Goal: Transaction & Acquisition: Purchase product/service

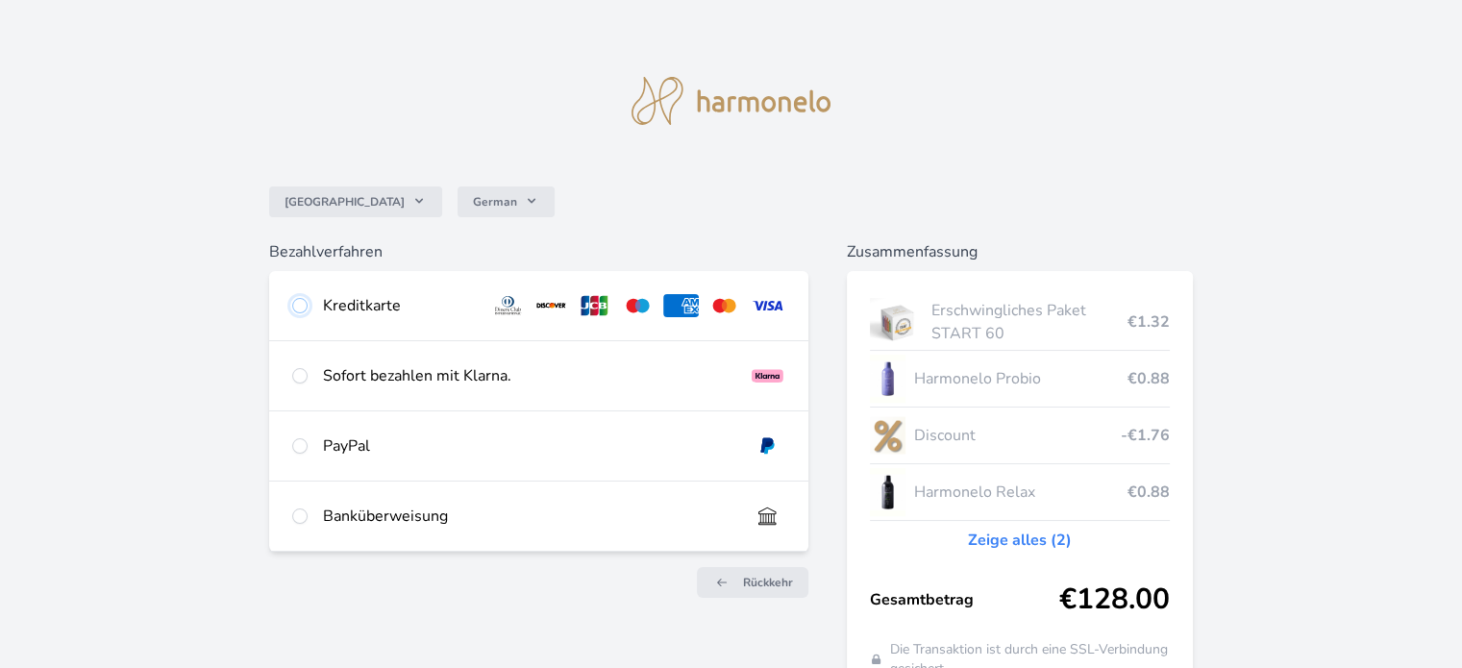
click at [299, 311] on input "radio" at bounding box center [299, 305] width 15 height 15
radio input "true"
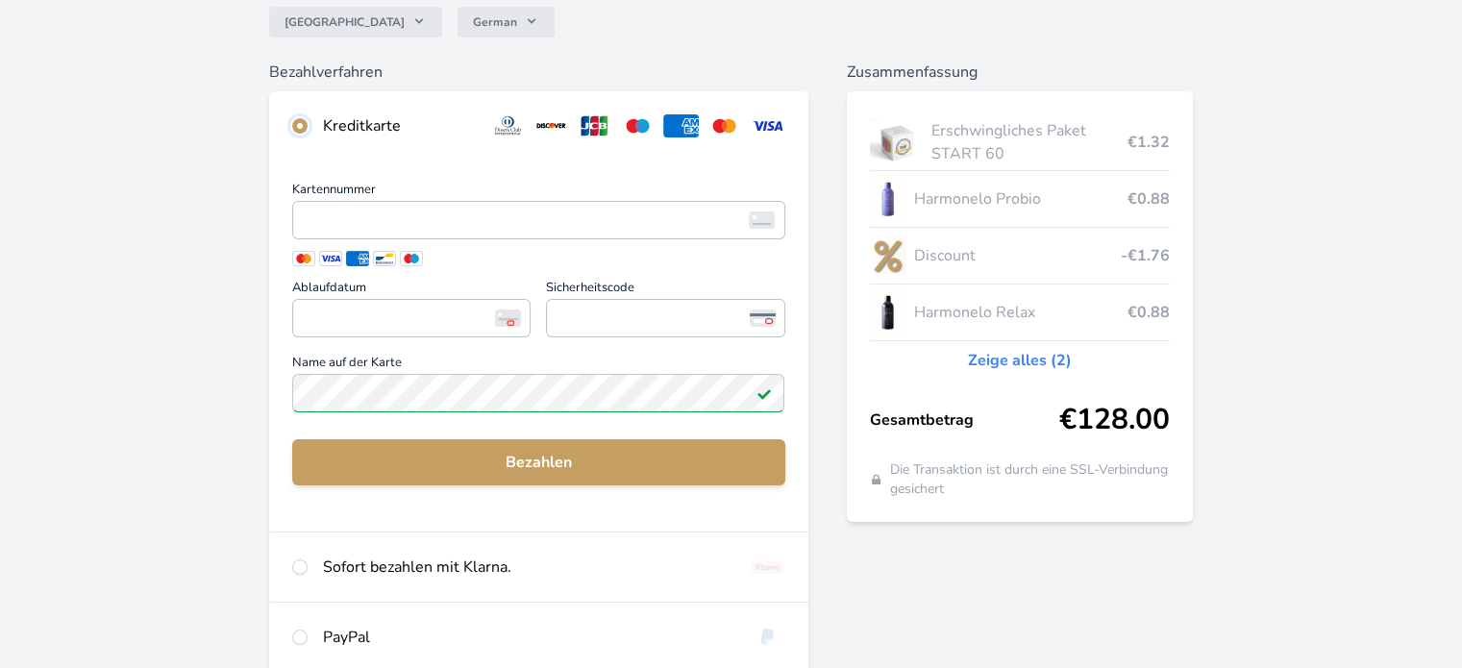
scroll to position [192, 0]
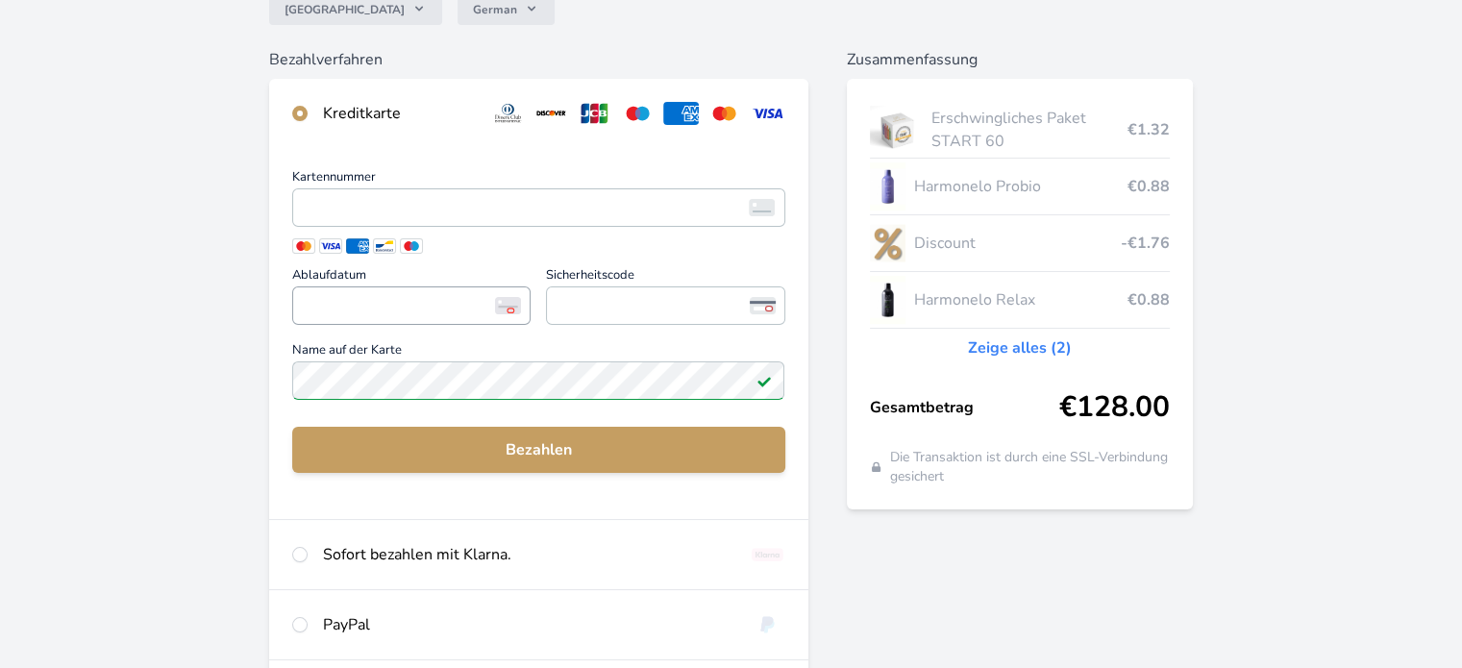
click at [372, 287] on span "<p>Your browser does not support iframes.</p>" at bounding box center [411, 305] width 238 height 38
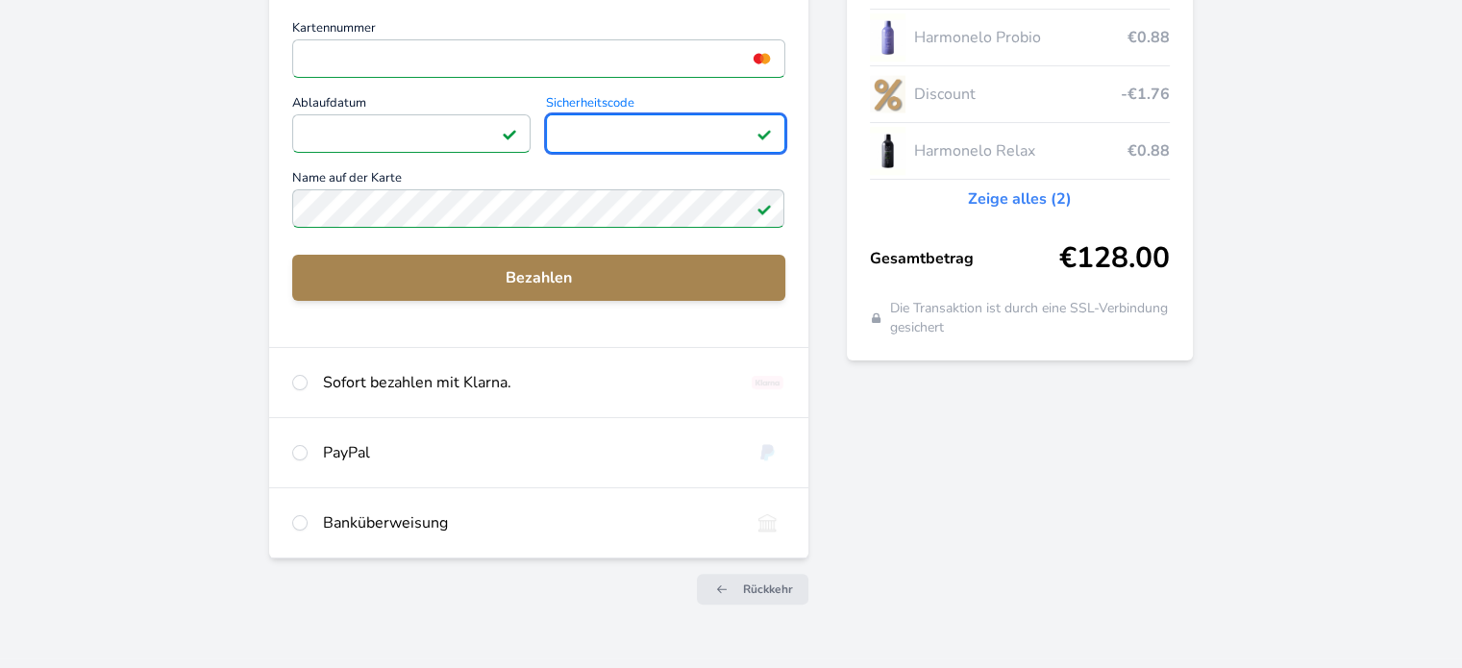
scroll to position [377, 0]
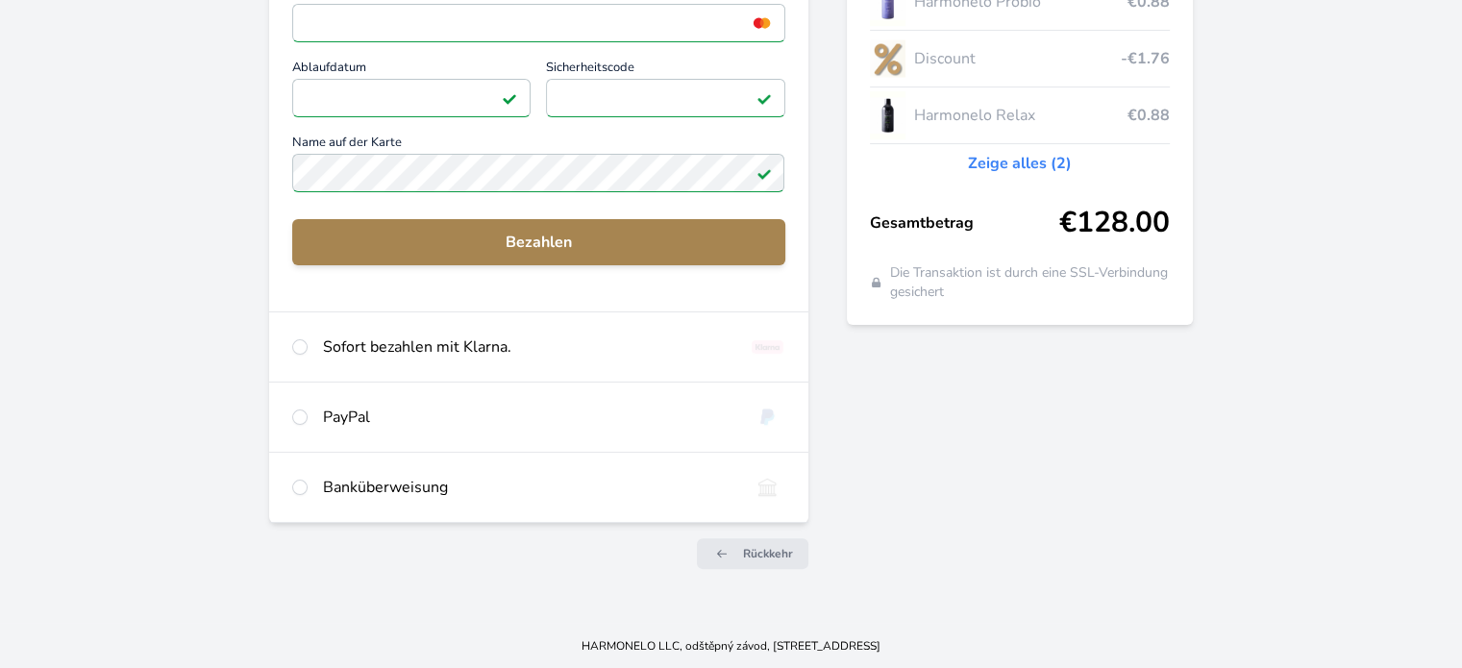
click at [519, 237] on span "Bezahlen" at bounding box center [538, 242] width 461 height 23
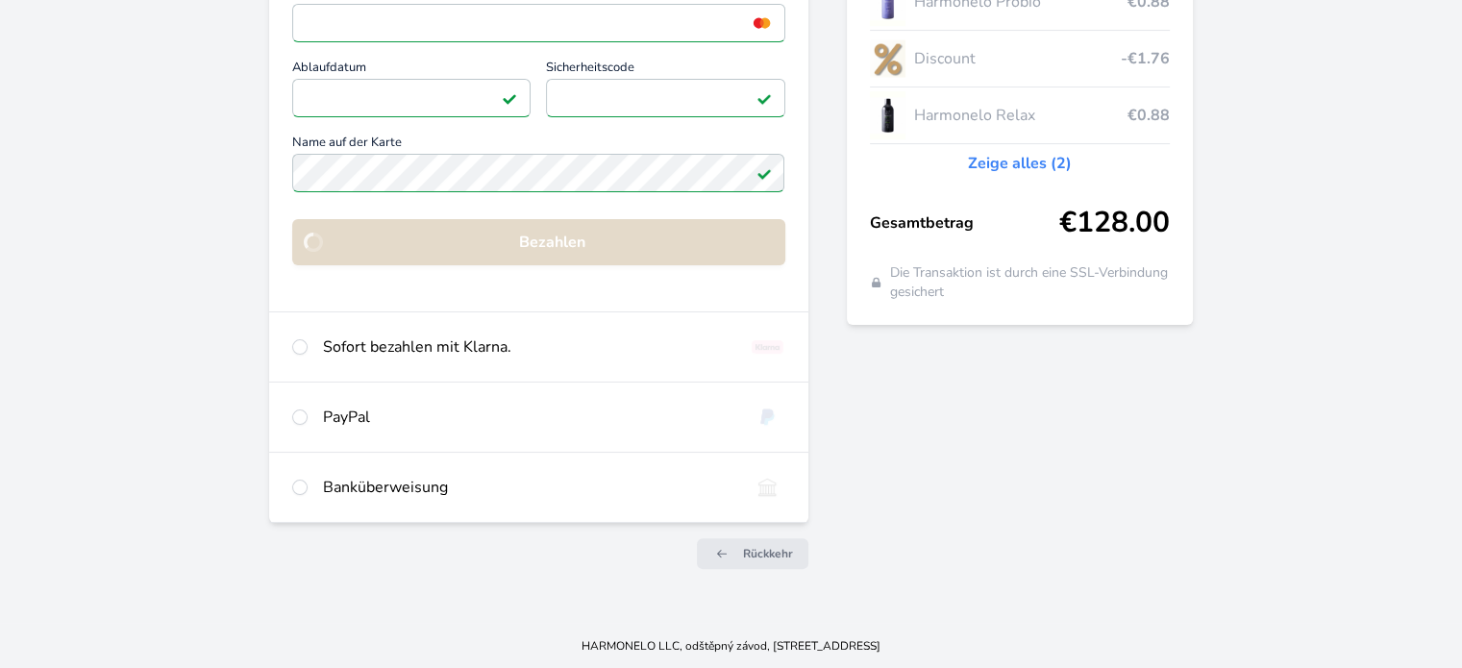
scroll to position [167, 0]
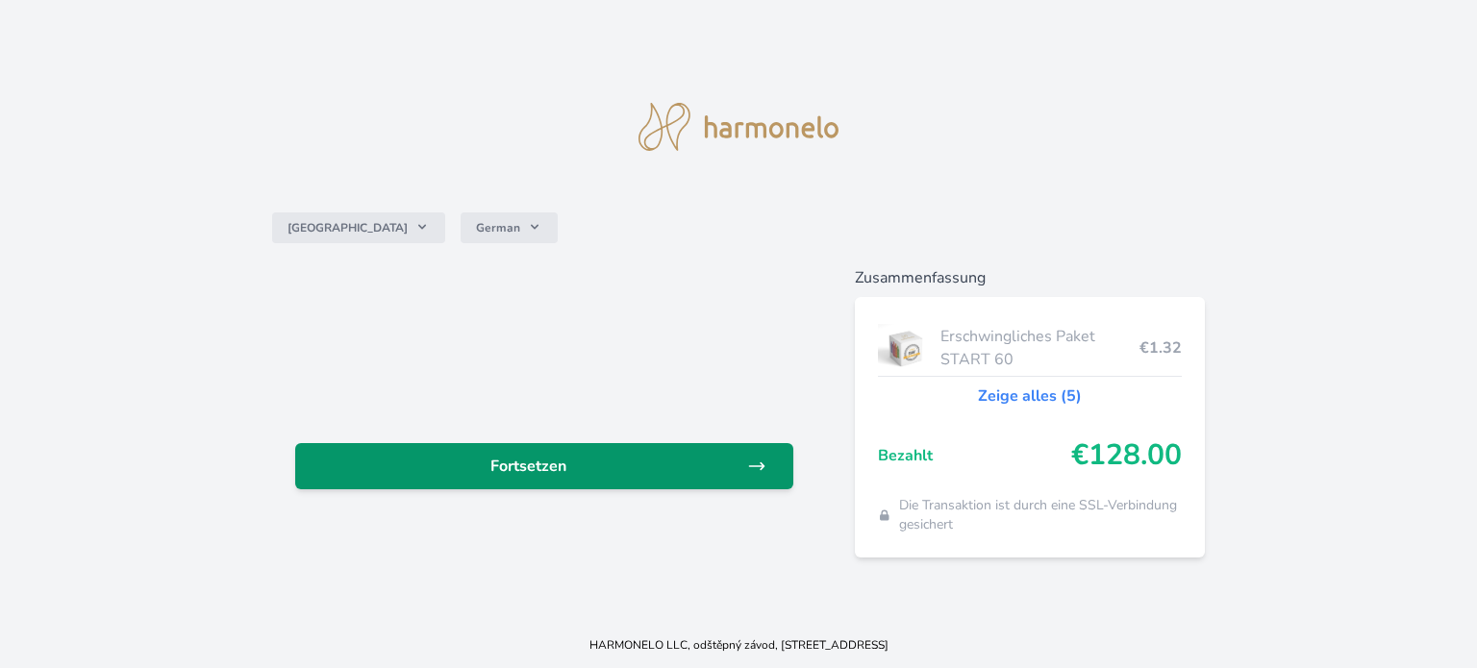
click at [527, 468] on span "Fortsetzen" at bounding box center [529, 466] width 436 height 23
